Goal: Check status: Check status

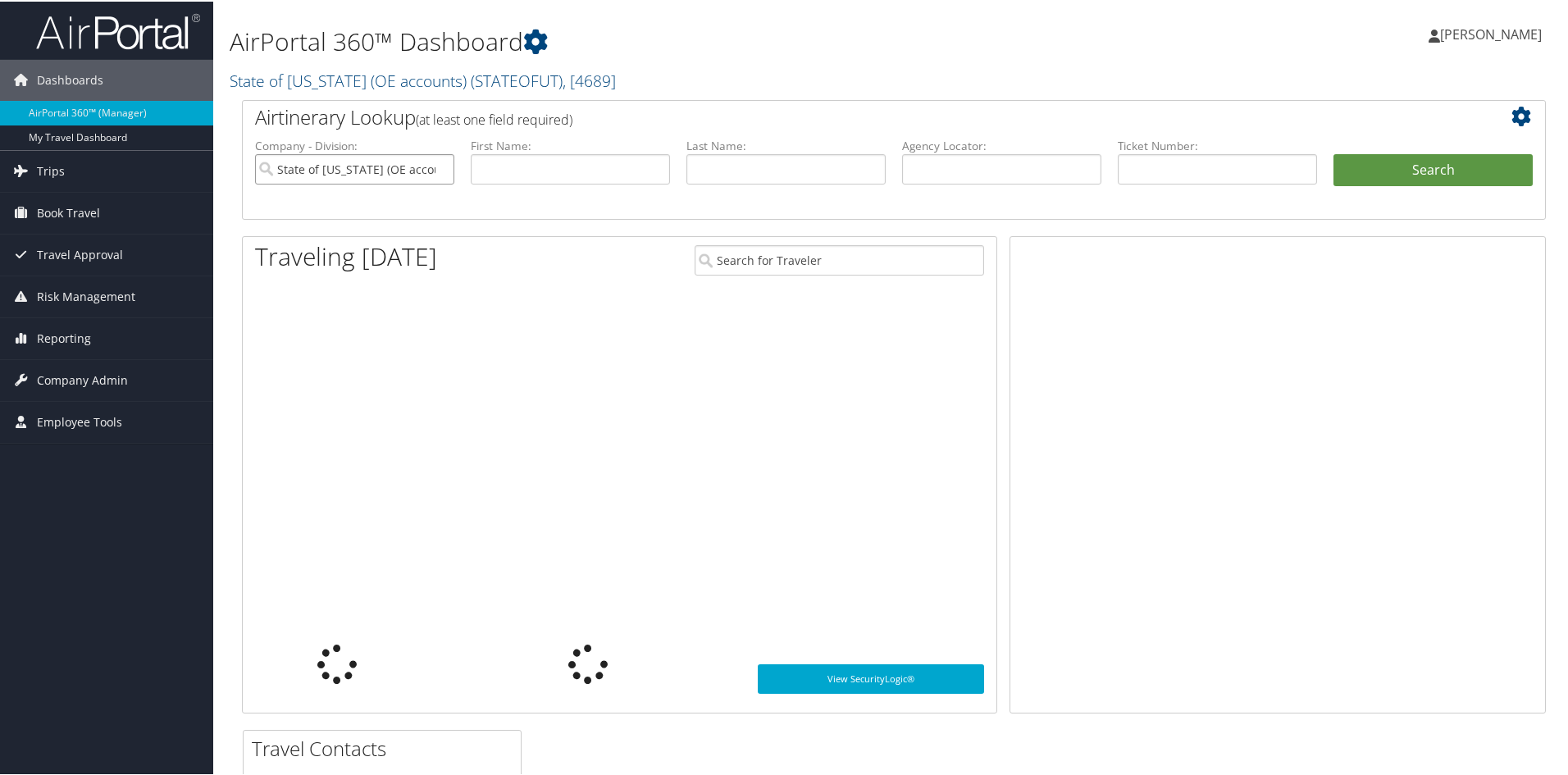
click at [435, 168] on input "State of Utah (OE accounts)" at bounding box center [354, 167] width 199 height 30
click at [1152, 166] on input "text" at bounding box center [1217, 167] width 199 height 30
paste input "8900897333606"
type input "8900897333606"
click at [1333, 152] on button "Search" at bounding box center [1433, 168] width 199 height 33
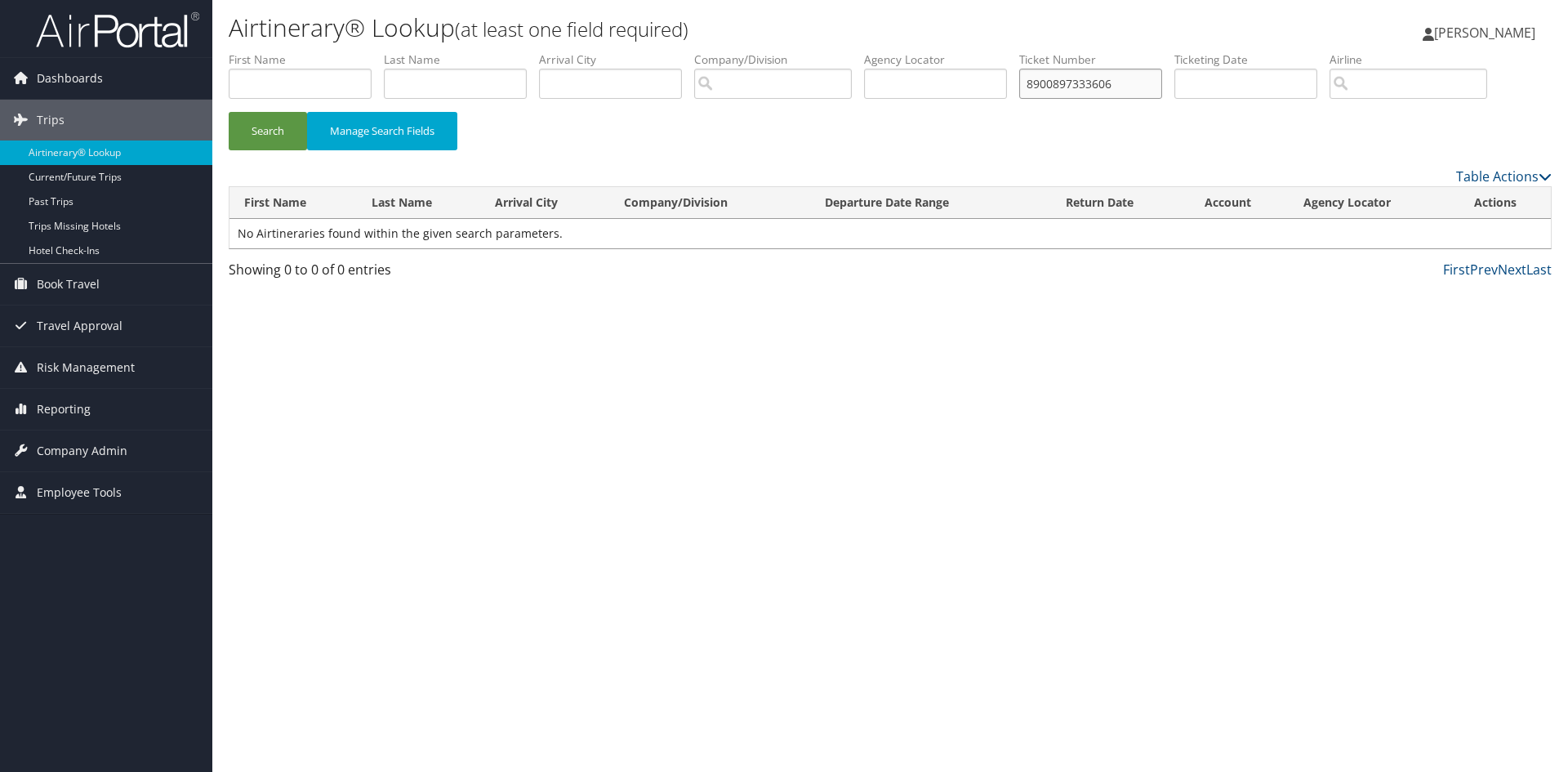
click at [1147, 80] on input "8900897333606" at bounding box center [1090, 84] width 143 height 30
click at [1061, 85] on input "8900897333606" at bounding box center [1090, 84] width 143 height 30
click at [229, 112] on button "Search" at bounding box center [268, 131] width 79 height 39
click at [1062, 84] on input "89000897333606" at bounding box center [1090, 84] width 143 height 30
click at [1081, 140] on div "Search Manage Search Fields" at bounding box center [889, 139] width 1347 height 54
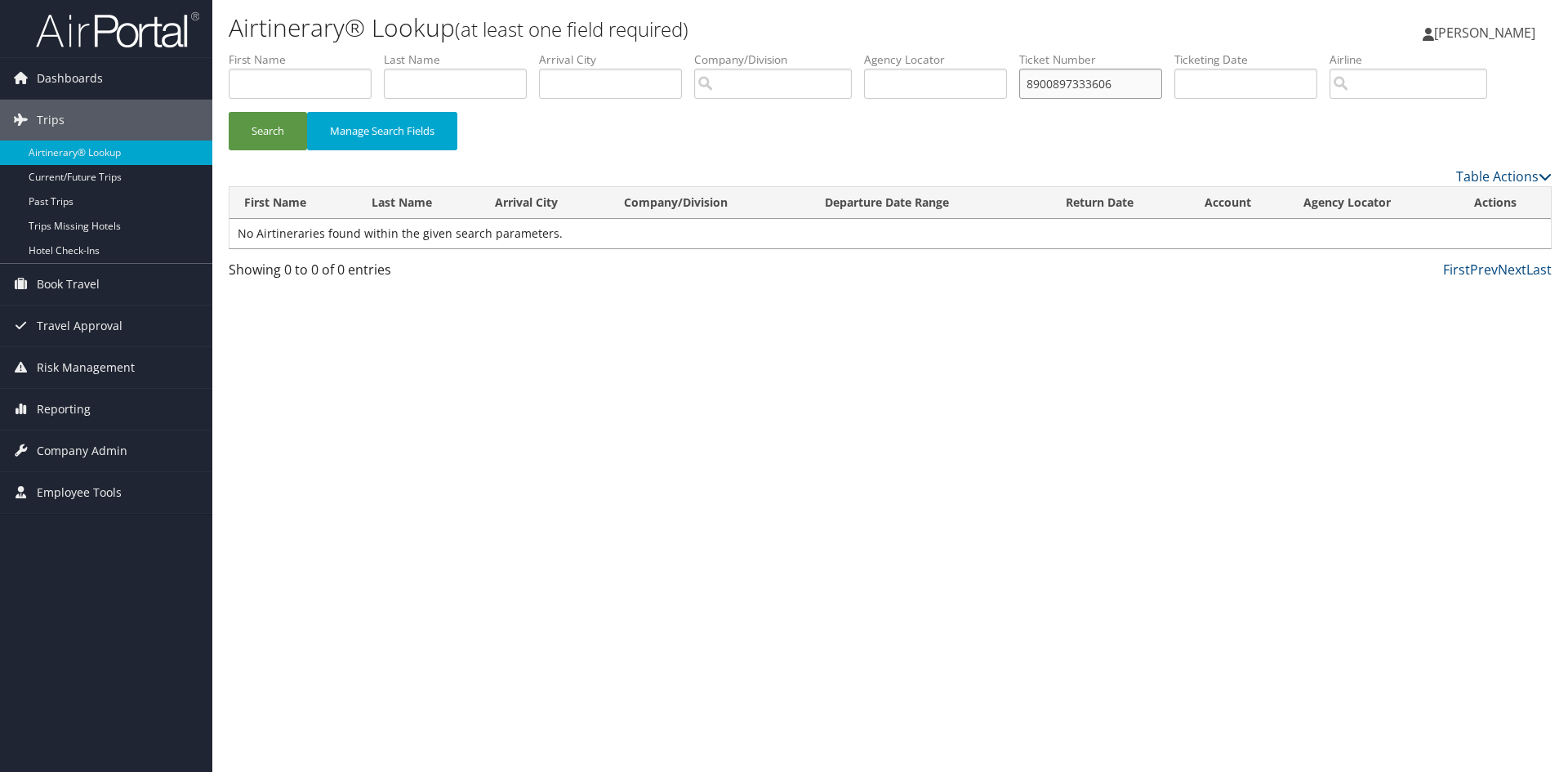
click at [1088, 83] on input "8900897333606" at bounding box center [1090, 84] width 143 height 30
click at [229, 112] on button "Search" at bounding box center [268, 131] width 79 height 39
click at [1080, 86] on input "8900897933606" at bounding box center [1090, 84] width 143 height 30
paste input "3"
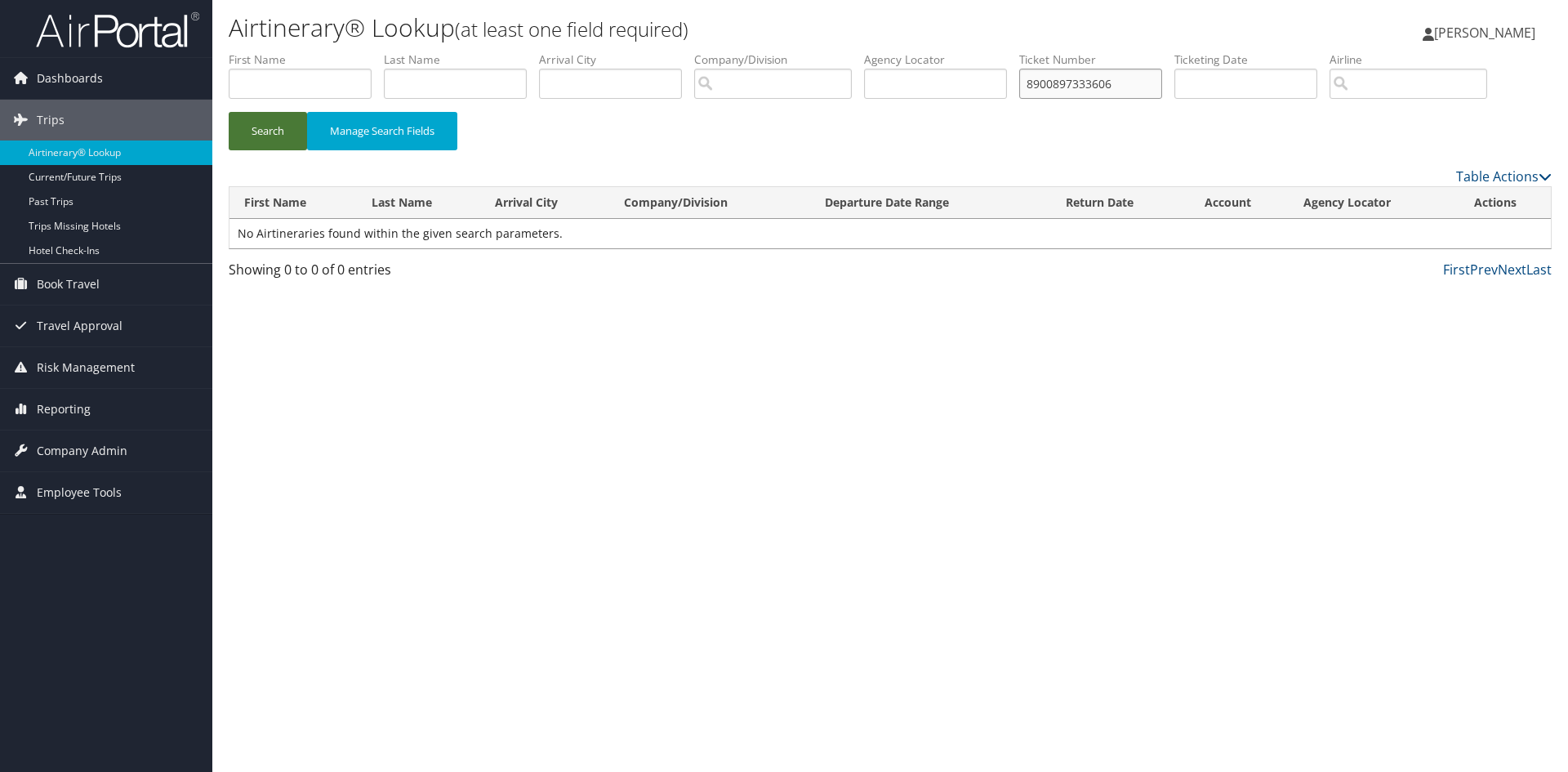
type input "8900897333606"
click at [262, 126] on button "Search" at bounding box center [268, 131] width 79 height 39
click at [1068, 83] on input "8900897333606" at bounding box center [1090, 84] width 143 height 30
click at [885, 137] on div "Search Manage Search Fields" at bounding box center [889, 139] width 1347 height 54
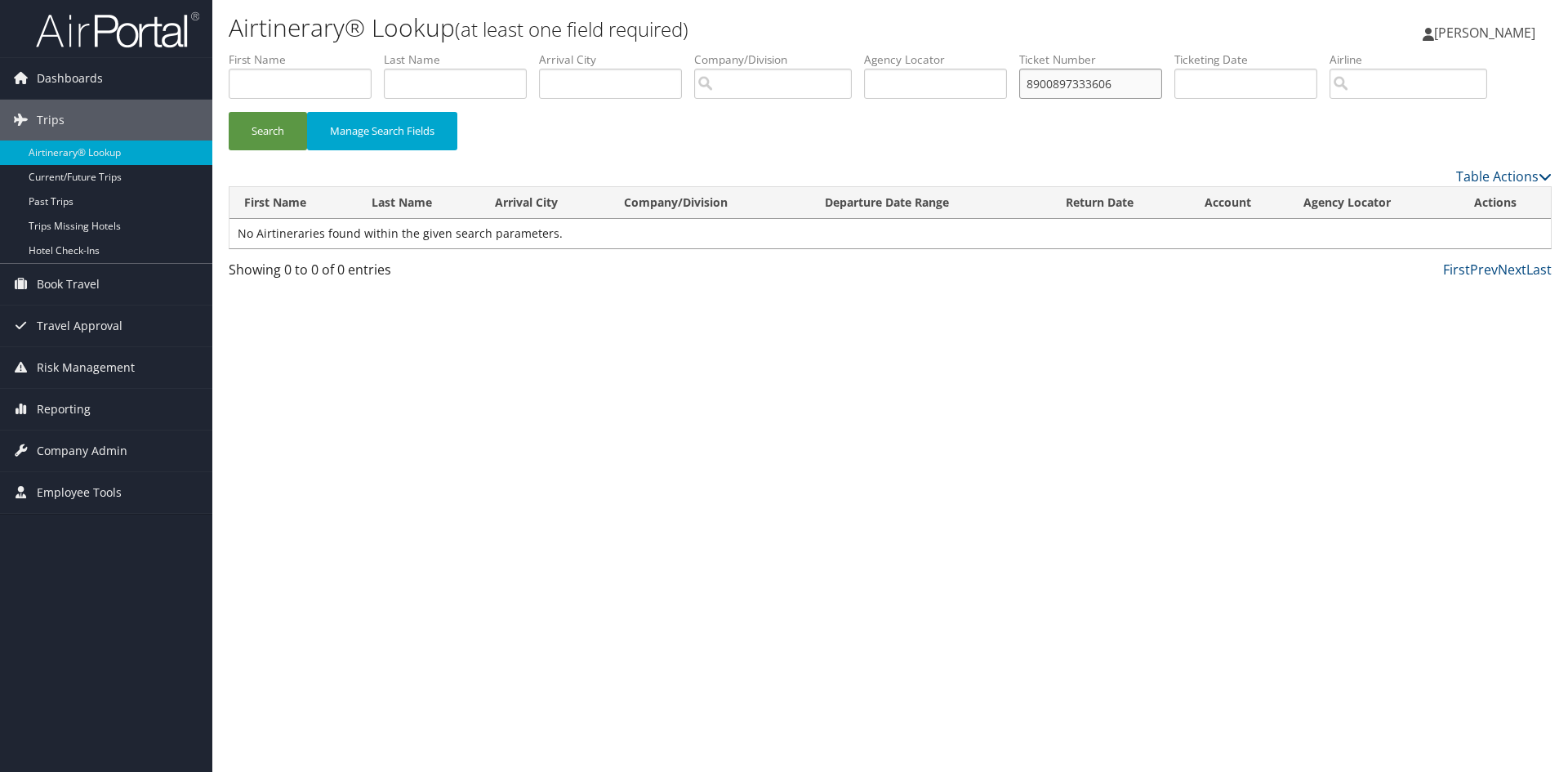
click at [1084, 82] on input "8900897333606" at bounding box center [1090, 84] width 143 height 30
click at [458, 85] on input "text" at bounding box center [455, 84] width 143 height 30
type input "stranger"
click at [229, 112] on button "Search" at bounding box center [268, 131] width 79 height 39
